Goal: Information Seeking & Learning: Check status

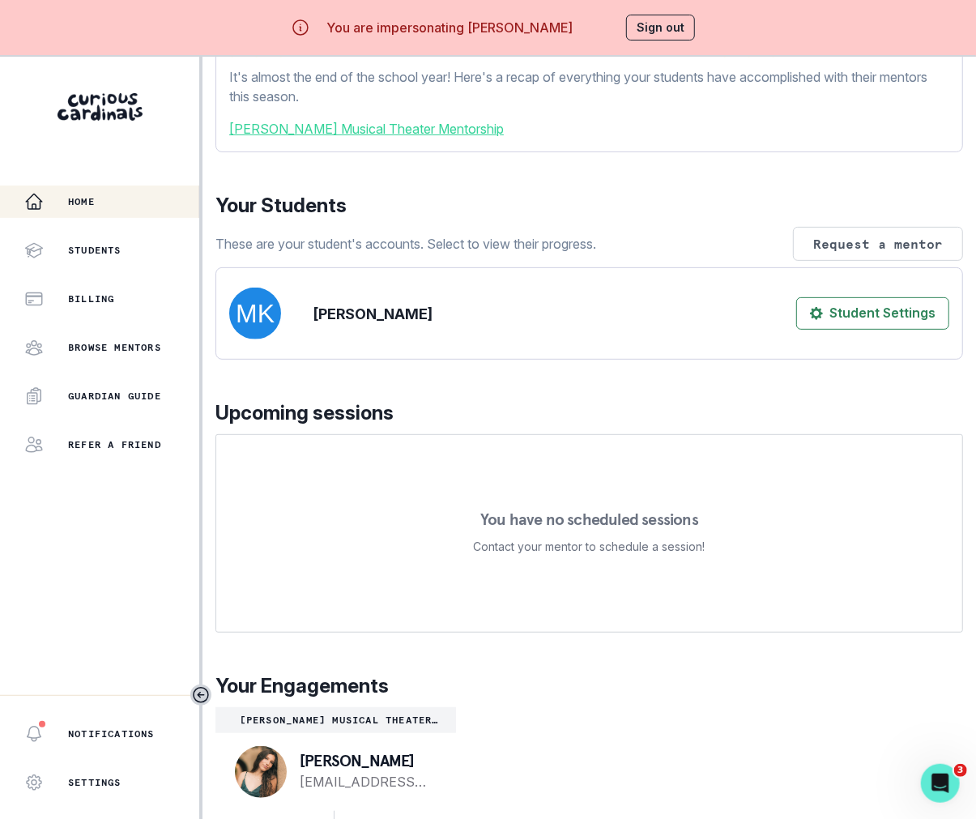
scroll to position [57, 0]
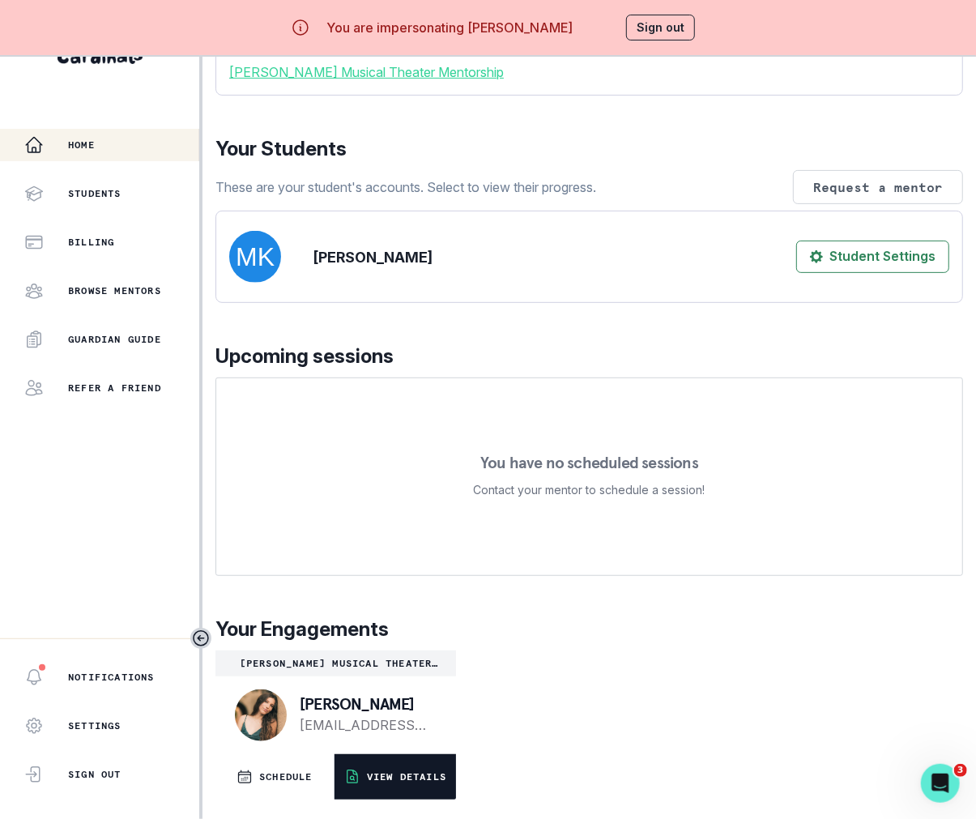
click at [385, 774] on p "VIEW DETAILS" at bounding box center [406, 776] width 79 height 13
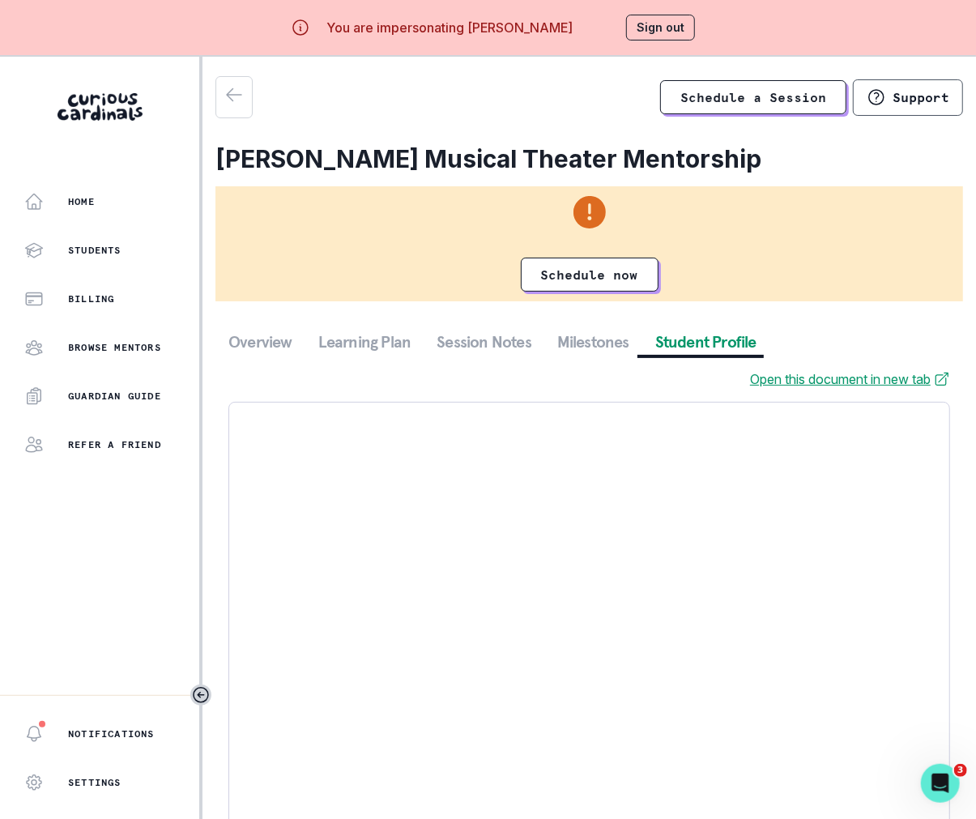
click at [680, 351] on button "Student Profile" at bounding box center [705, 341] width 127 height 29
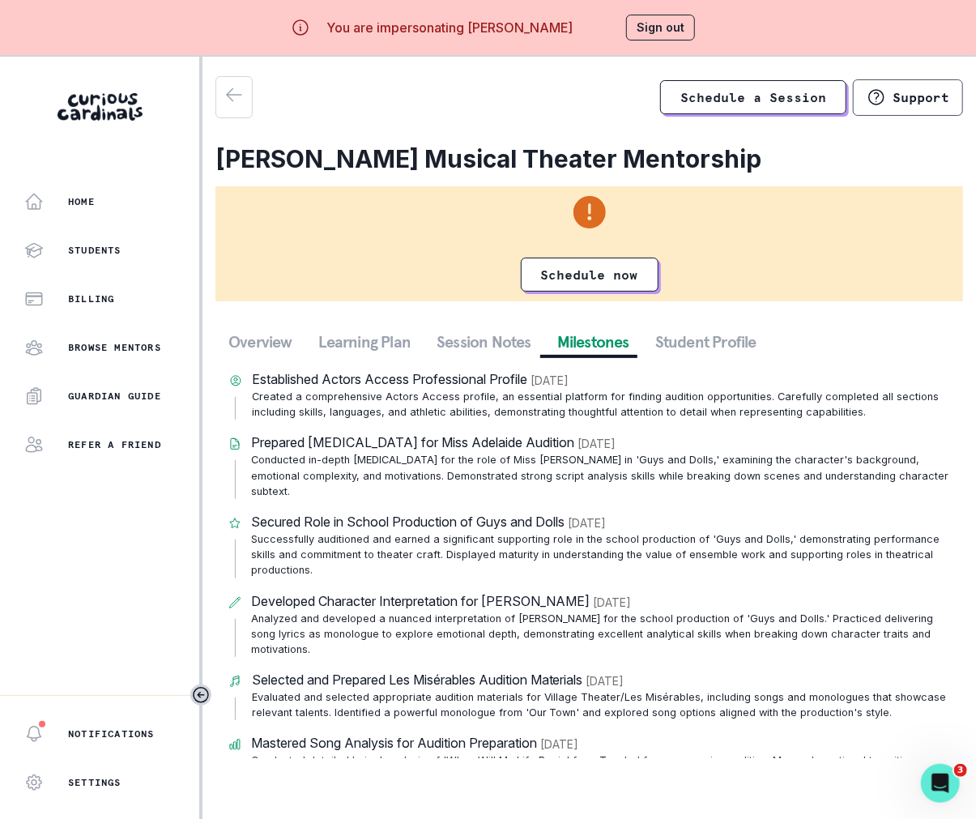
click at [578, 329] on button "Milestones" at bounding box center [593, 341] width 98 height 29
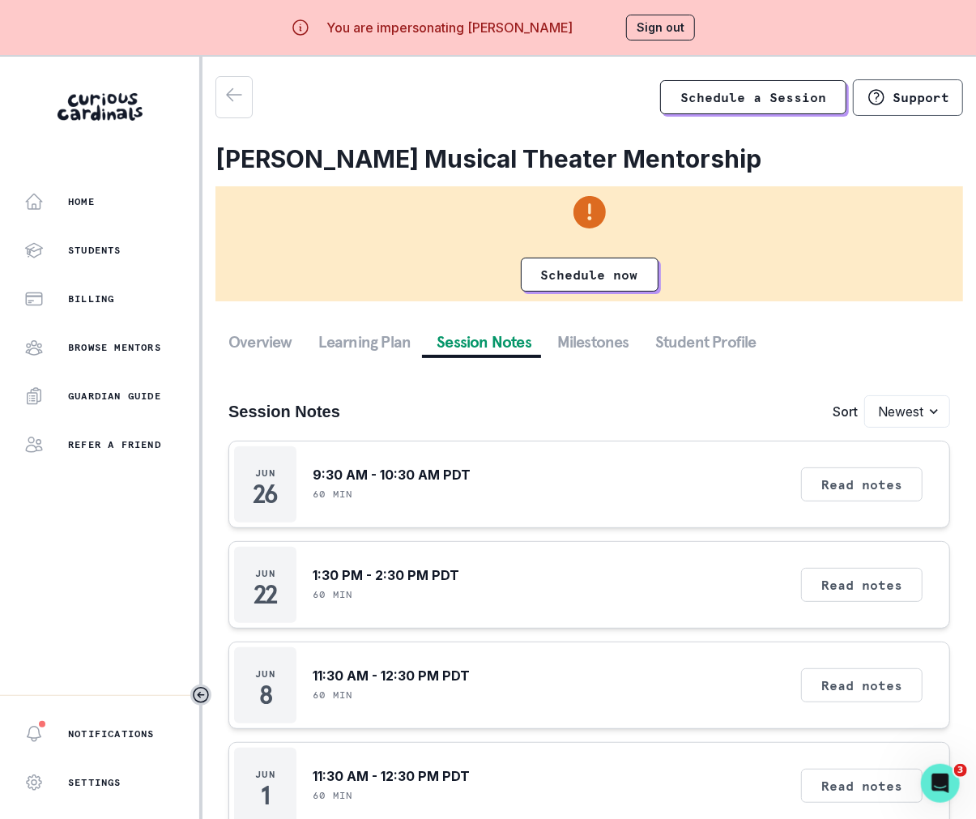
click at [502, 336] on button "Session Notes" at bounding box center [484, 341] width 121 height 29
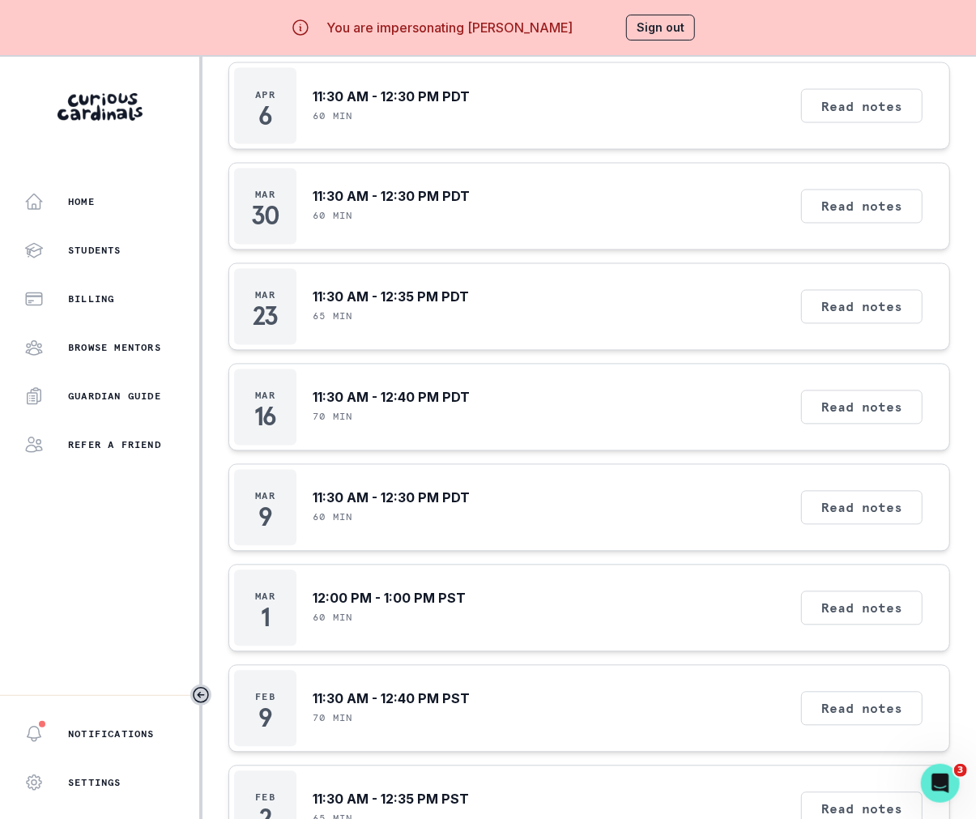
scroll to position [57, 0]
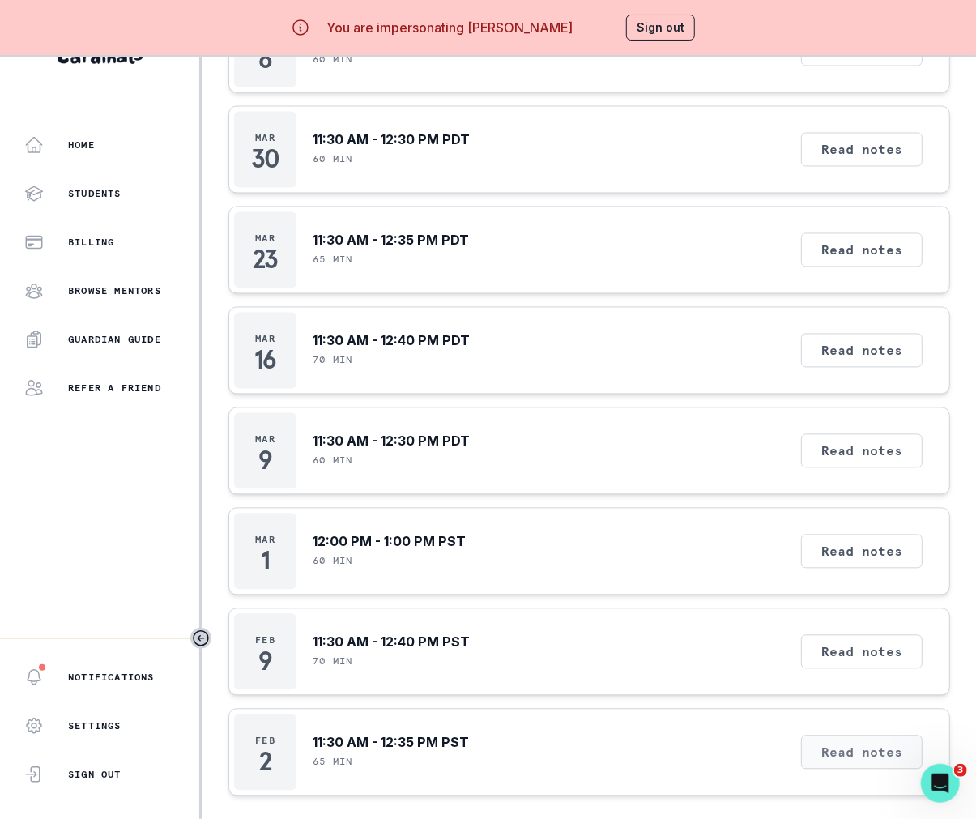
click at [847, 740] on button "Read notes" at bounding box center [861, 752] width 121 height 34
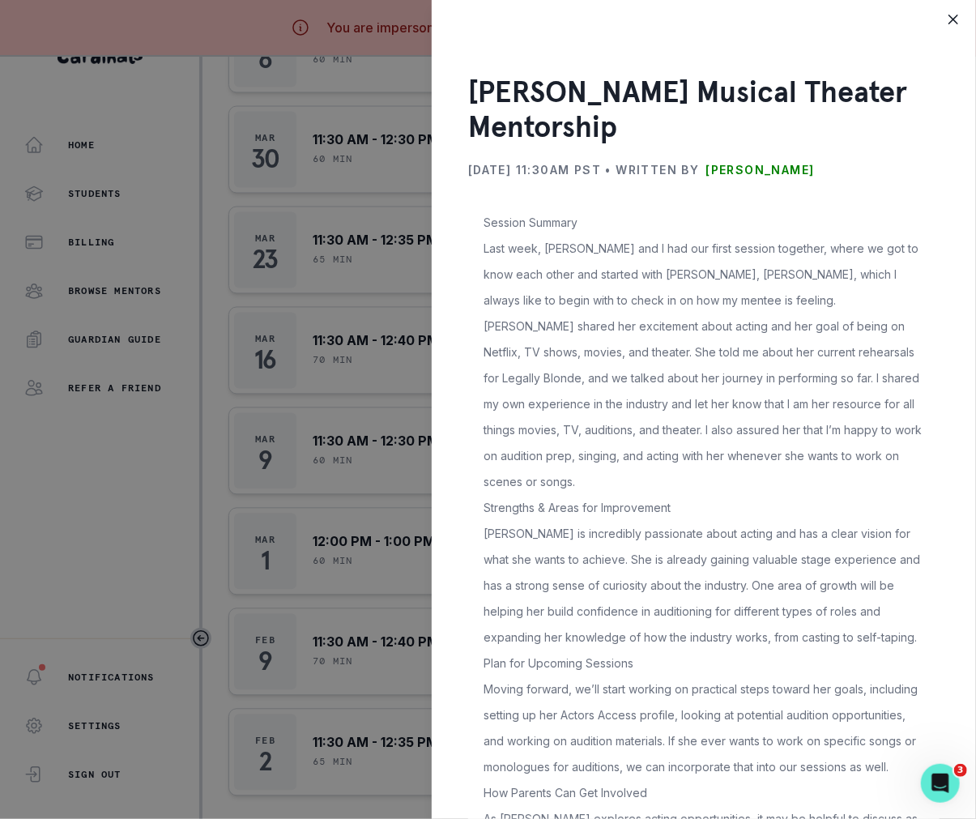
click at [348, 478] on div "[PERSON_NAME] Musical Theater Mentorship [DATE] 11:30AM PST • Written by [PERSO…" at bounding box center [488, 409] width 976 height 819
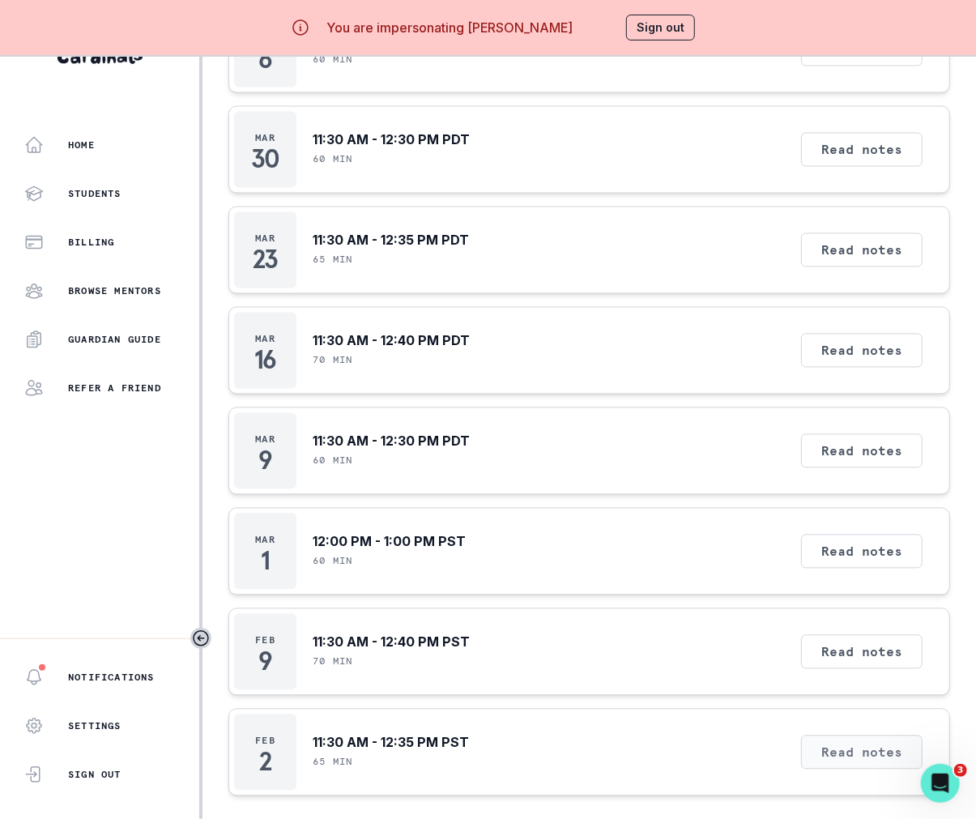
click at [855, 752] on button "Read notes" at bounding box center [861, 752] width 121 height 34
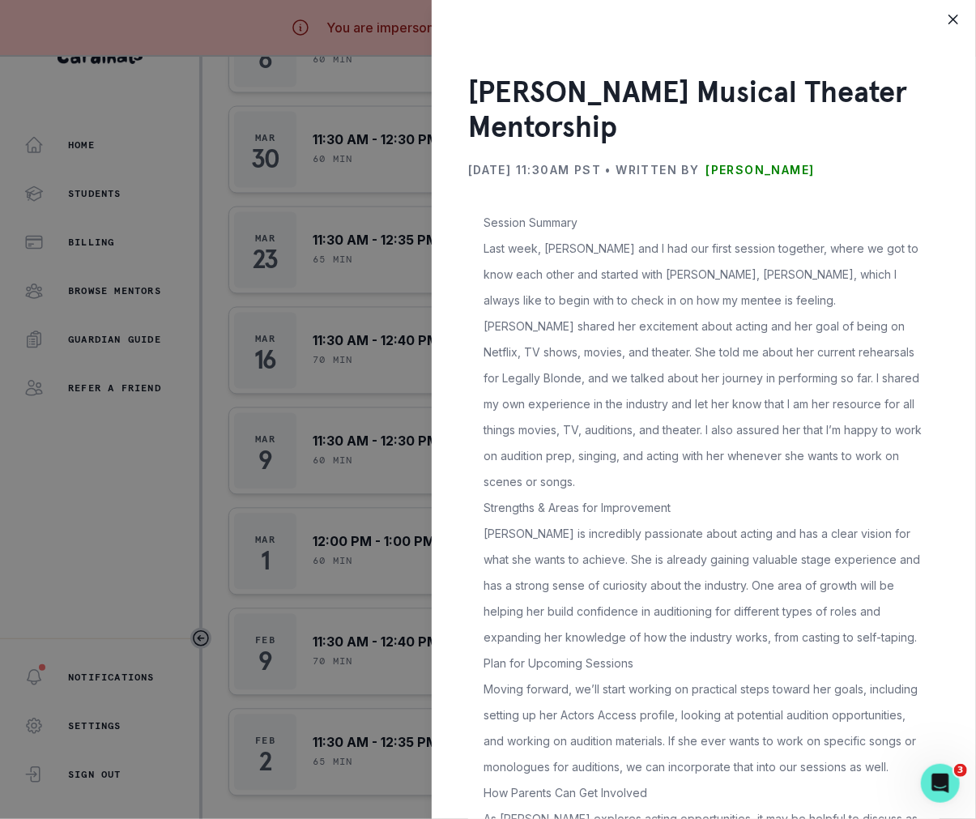
click at [289, 539] on div "[PERSON_NAME] Musical Theater Mentorship [DATE] 11:30AM PST • Written by [PERSO…" at bounding box center [488, 409] width 976 height 819
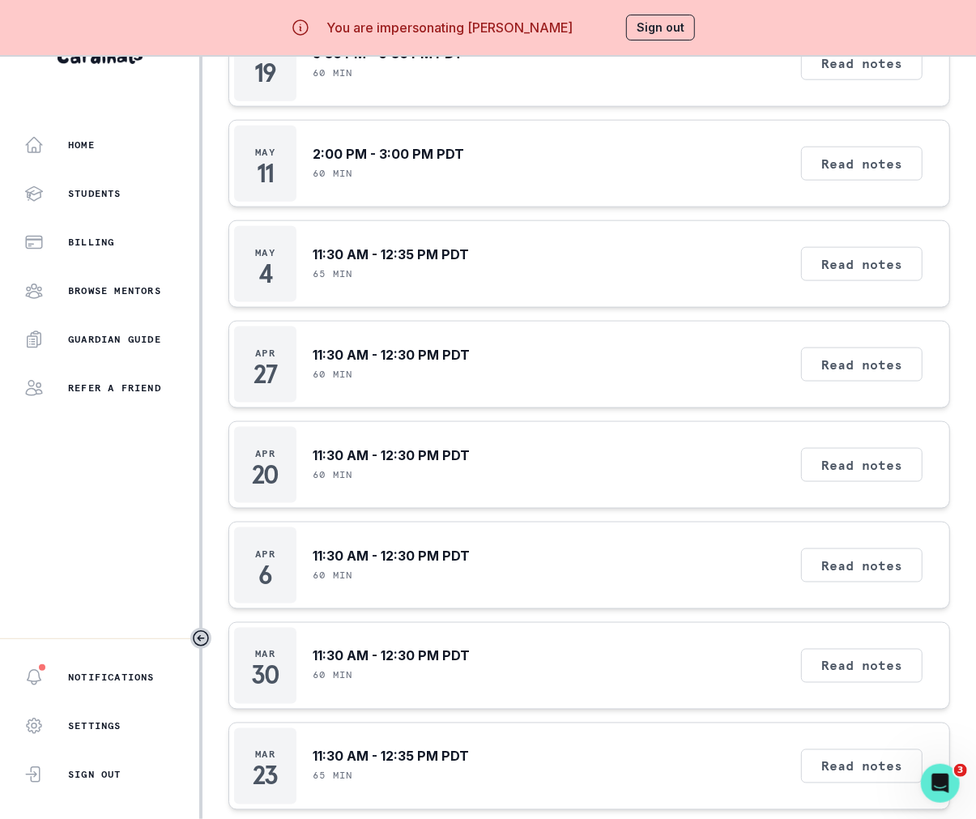
scroll to position [0, 0]
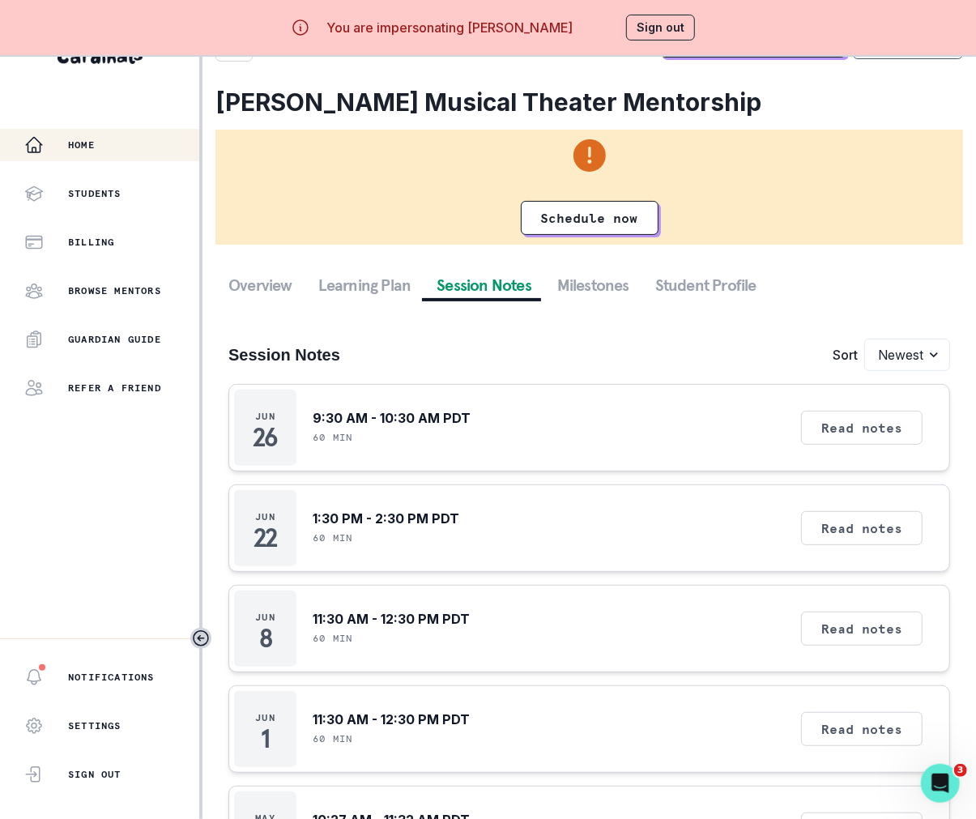
click at [111, 160] on button "Home" at bounding box center [99, 145] width 199 height 32
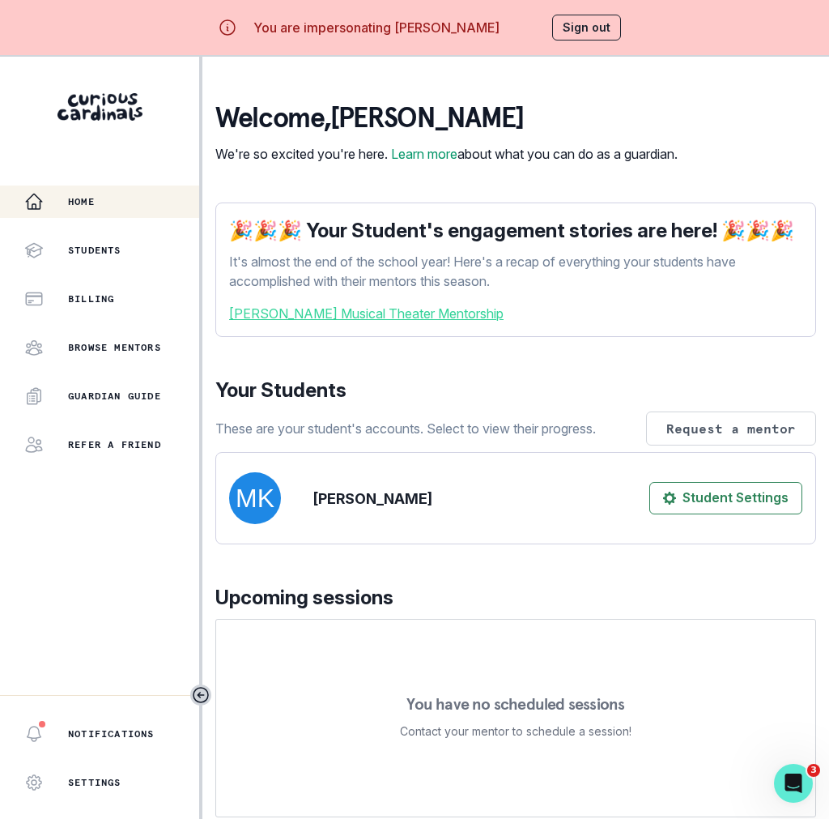
click at [577, 39] on button "Sign out" at bounding box center [586, 28] width 69 height 26
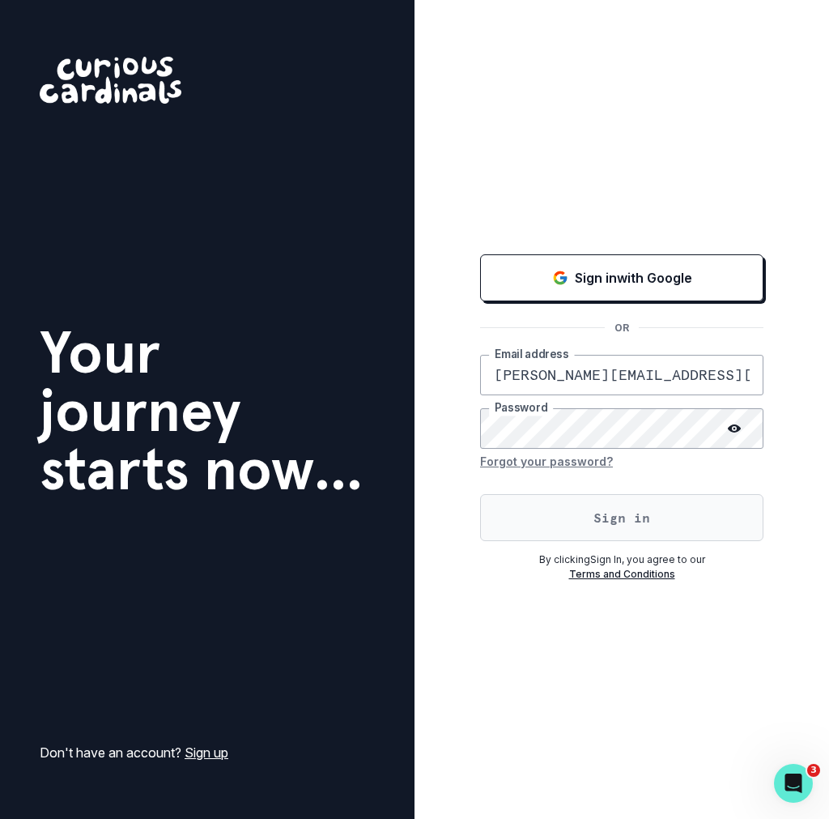
click at [639, 518] on button "Sign in" at bounding box center [621, 517] width 283 height 47
